Goal: Transaction & Acquisition: Purchase product/service

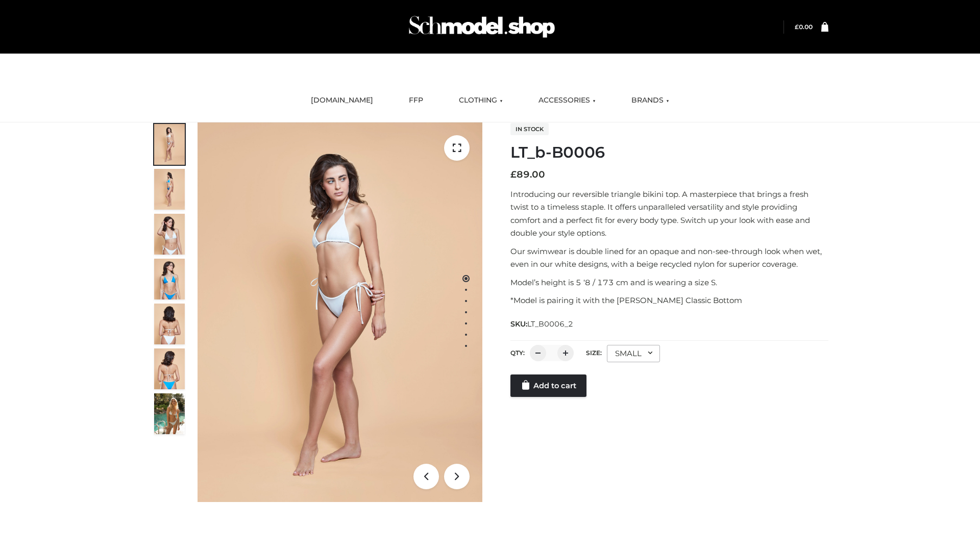
click at [549, 397] on link "Add to cart" at bounding box center [548, 386] width 76 height 22
